Goal: Information Seeking & Learning: Understand process/instructions

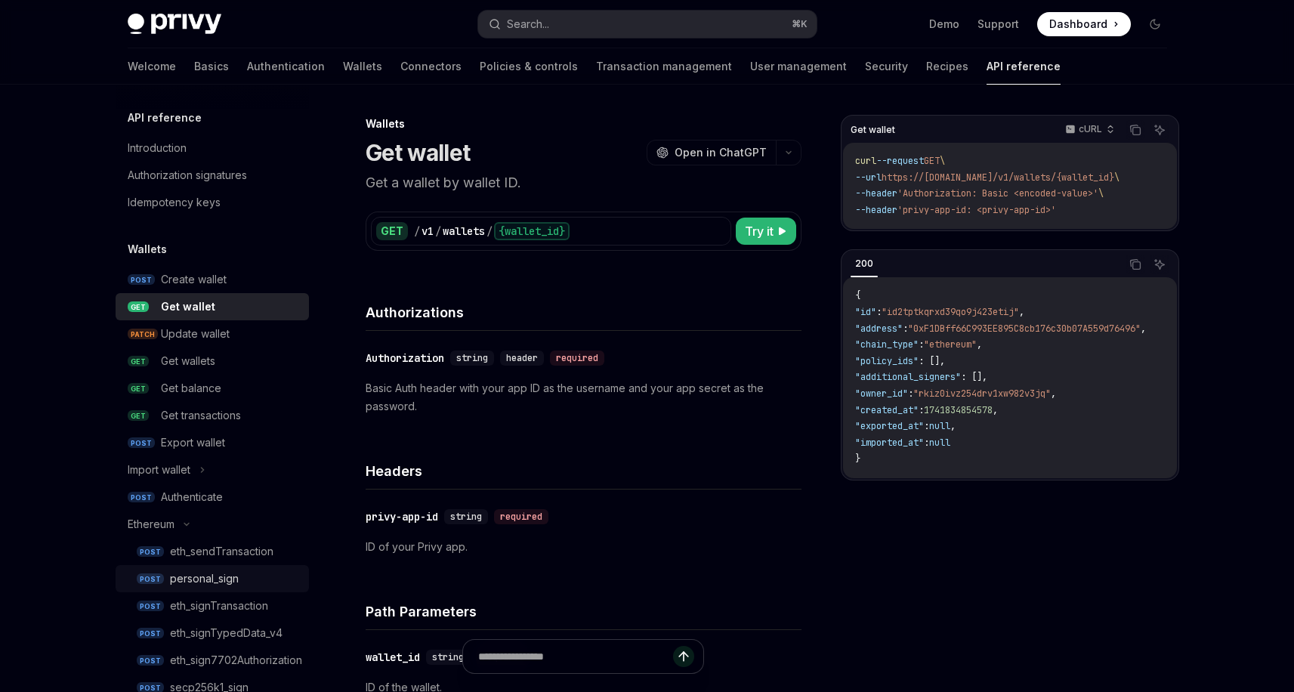
scroll to position [109, 0]
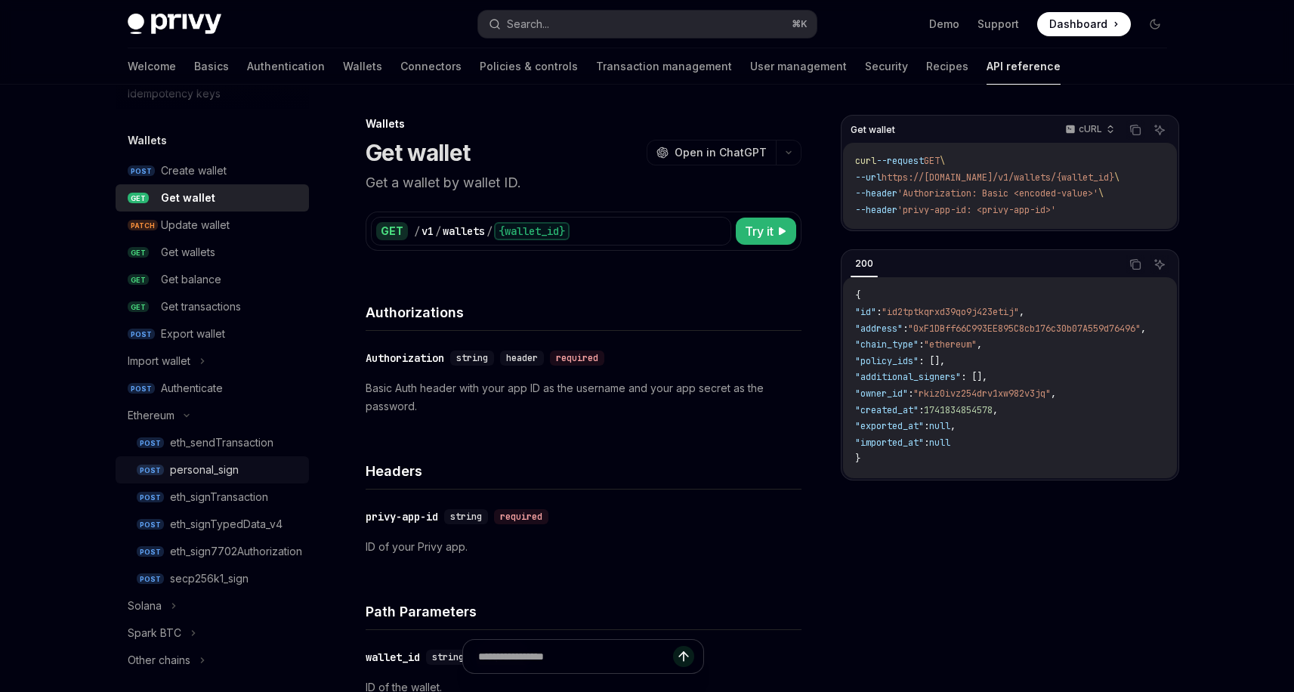
click at [242, 460] on link "POST personal_sign" at bounding box center [212, 469] width 193 height 27
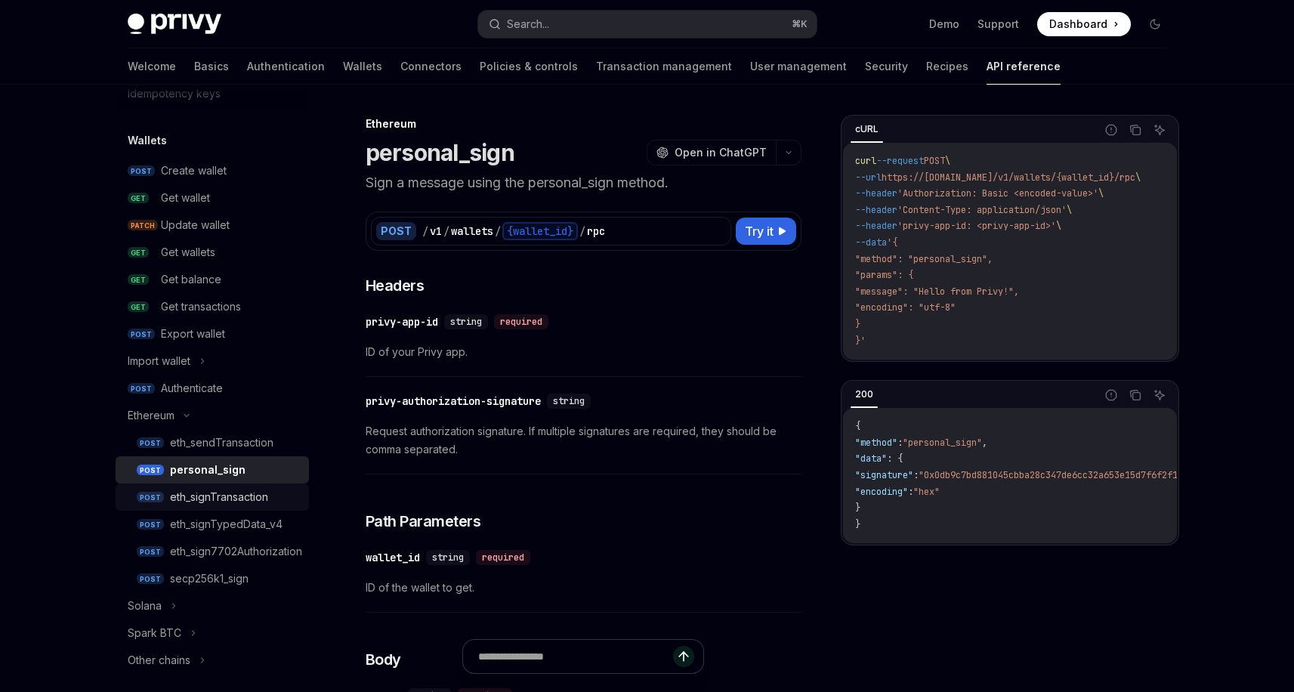
click at [275, 497] on div "eth_signTransaction" at bounding box center [235, 497] width 130 height 18
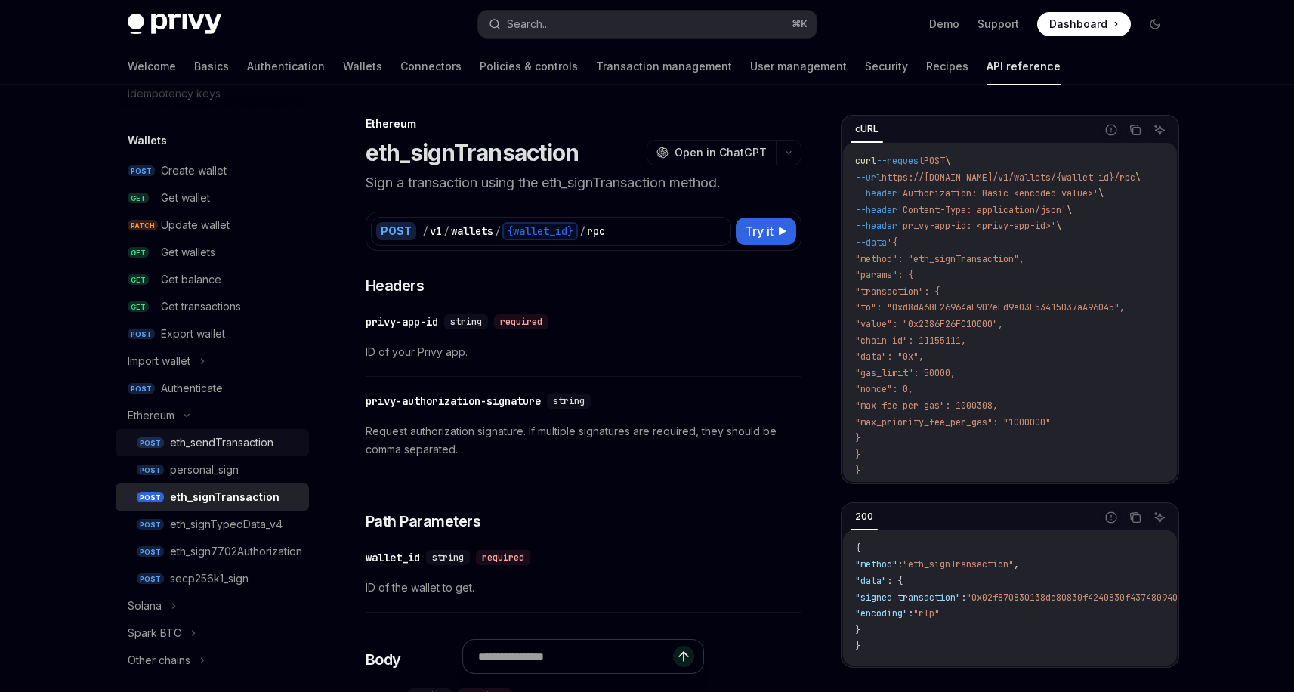
click at [230, 443] on div "eth_sendTransaction" at bounding box center [221, 443] width 103 height 18
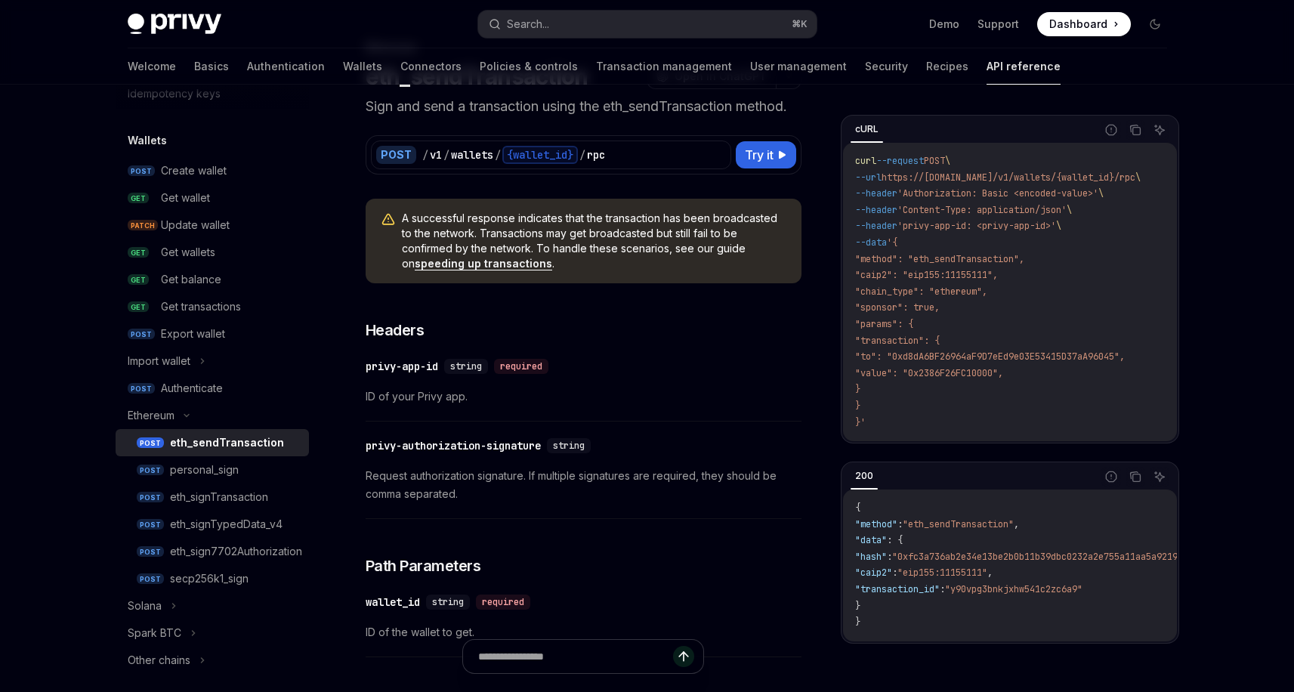
scroll to position [78, 0]
click at [202, 468] on div "personal_sign" at bounding box center [204, 470] width 69 height 18
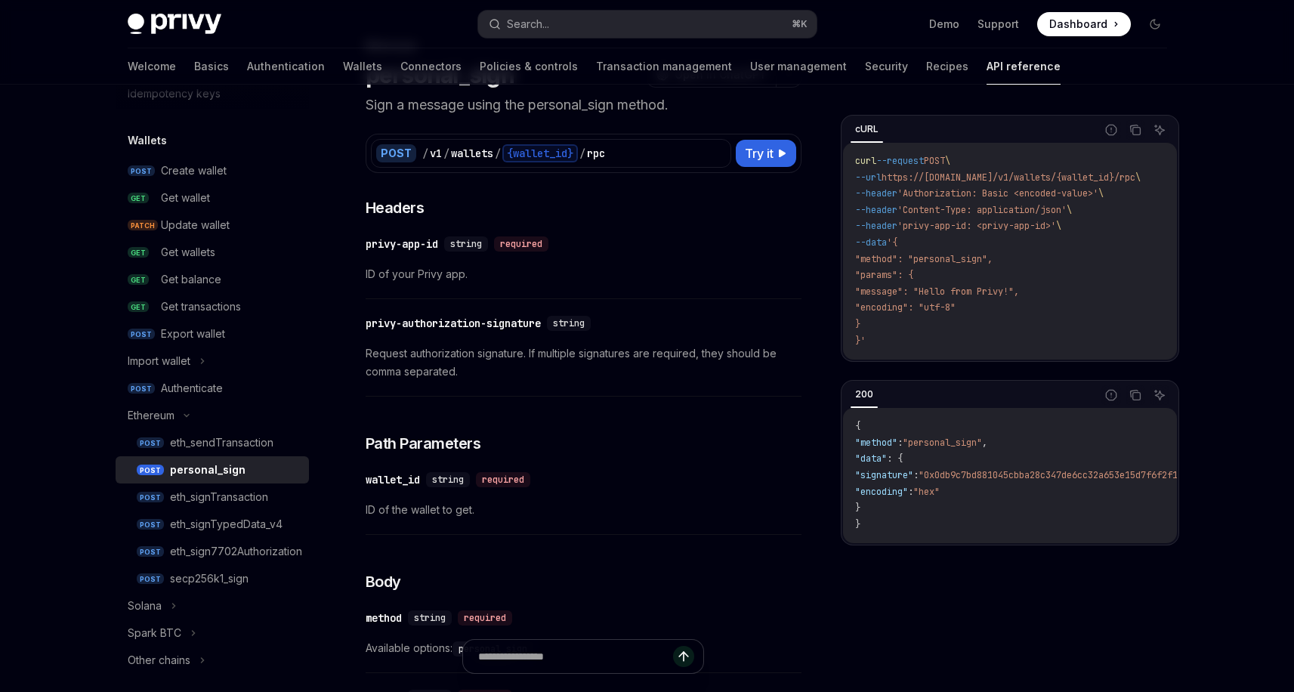
type textarea "*"
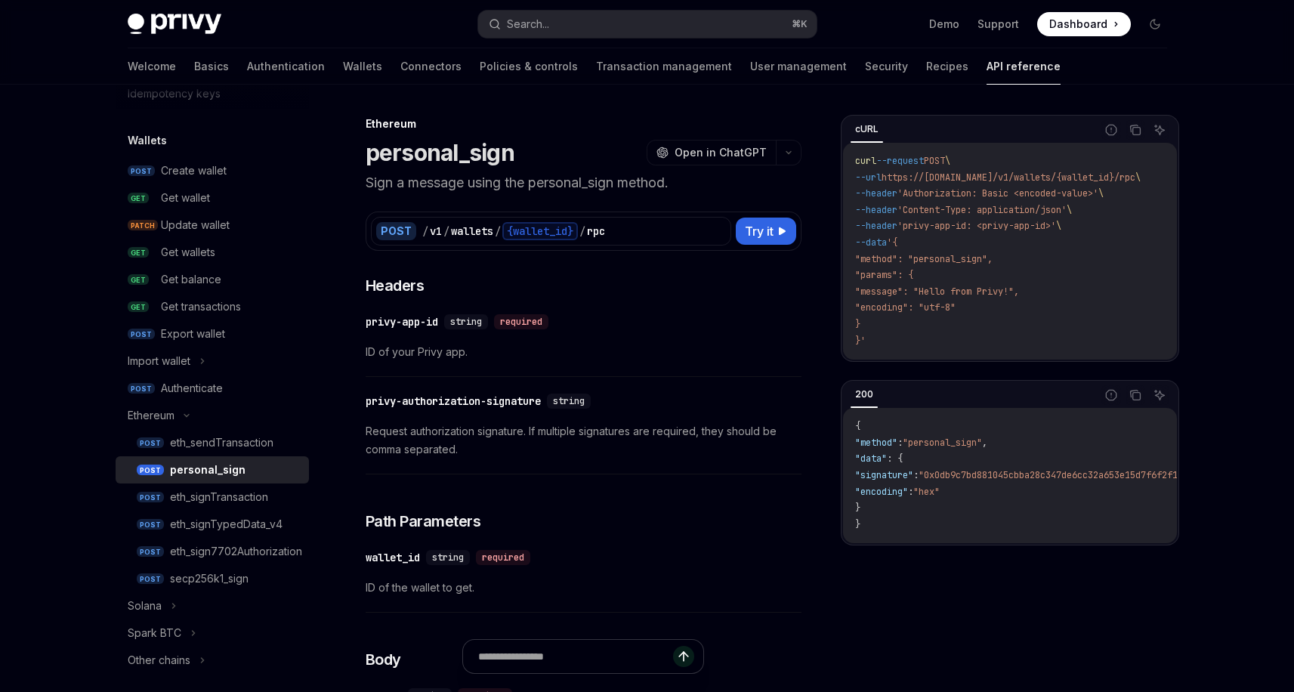
click at [483, 177] on p "Sign a message using the personal_sign method." at bounding box center [584, 182] width 436 height 21
click at [569, 183] on p "Sign a message using the personal_sign method." at bounding box center [584, 182] width 436 height 21
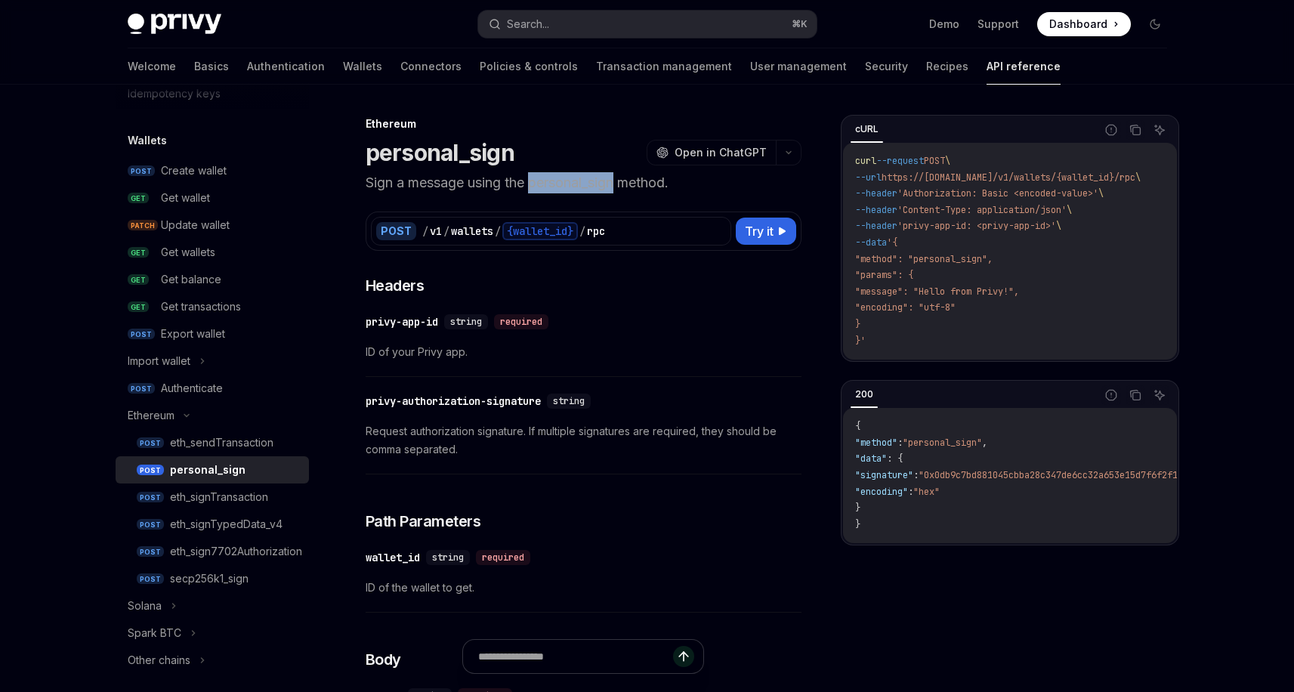
click at [569, 183] on p "Sign a message using the personal_sign method." at bounding box center [584, 182] width 436 height 21
click at [635, 193] on div "POST / v1 / wallets / {wallet_id} / rpc Try it cURL Report incorrect code Copy …" at bounding box center [584, 221] width 436 height 57
click at [733, 133] on div "Ethereum personal_sign OpenAI Open in ChatGPT" at bounding box center [584, 141] width 436 height 50
click at [730, 150] on span "Open in ChatGPT" at bounding box center [720, 152] width 92 height 15
